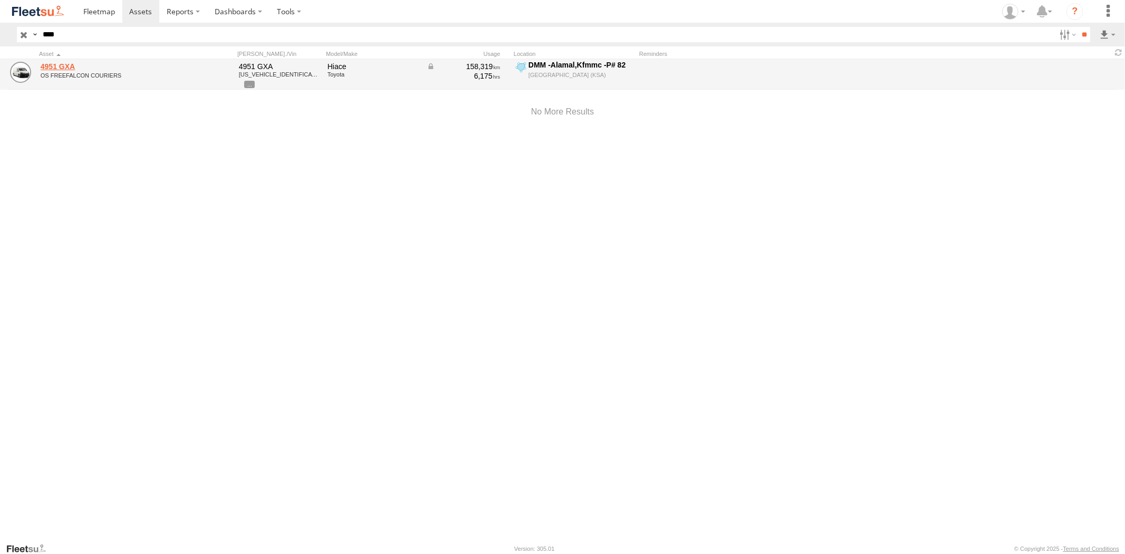
click at [60, 62] on link "4951 GXA" at bounding box center [113, 66] width 145 height 9
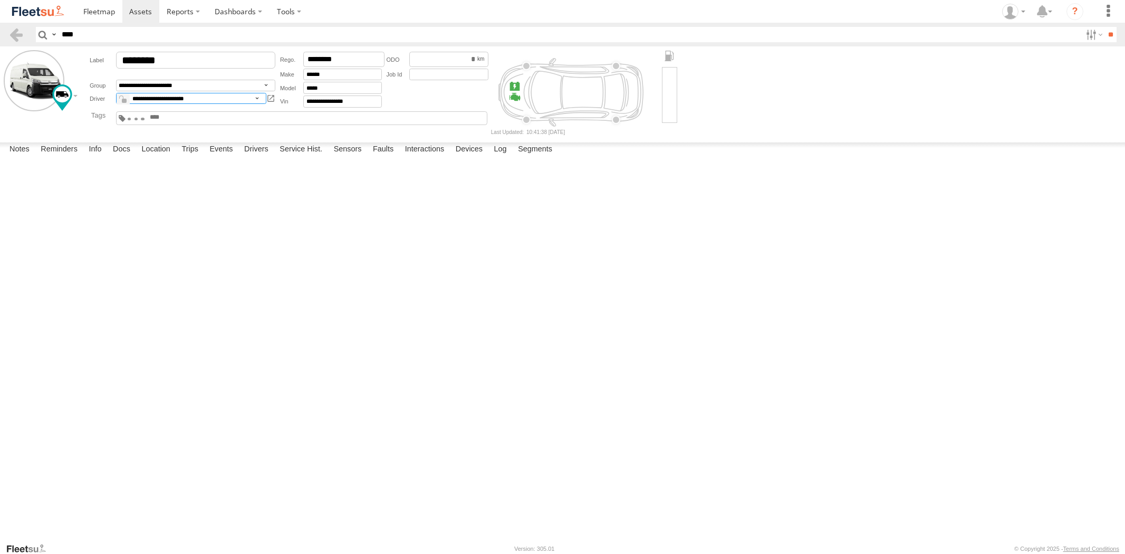
click at [188, 99] on select "**********" at bounding box center [191, 99] width 150 height 12
